Goal: Task Accomplishment & Management: Use online tool/utility

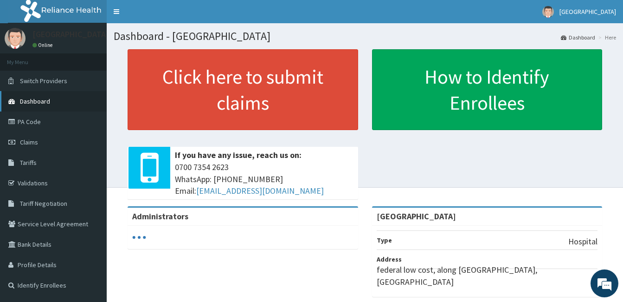
click at [70, 97] on link "Dashboard" at bounding box center [53, 101] width 107 height 20
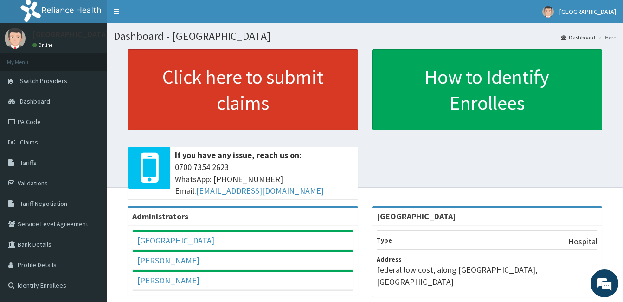
click at [265, 71] on link "Click here to submit claims" at bounding box center [243, 89] width 231 height 81
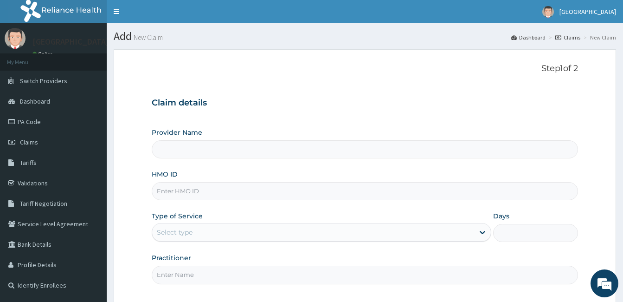
type input "[GEOGRAPHIC_DATA]"
